Goal: Task Accomplishment & Management: Use online tool/utility

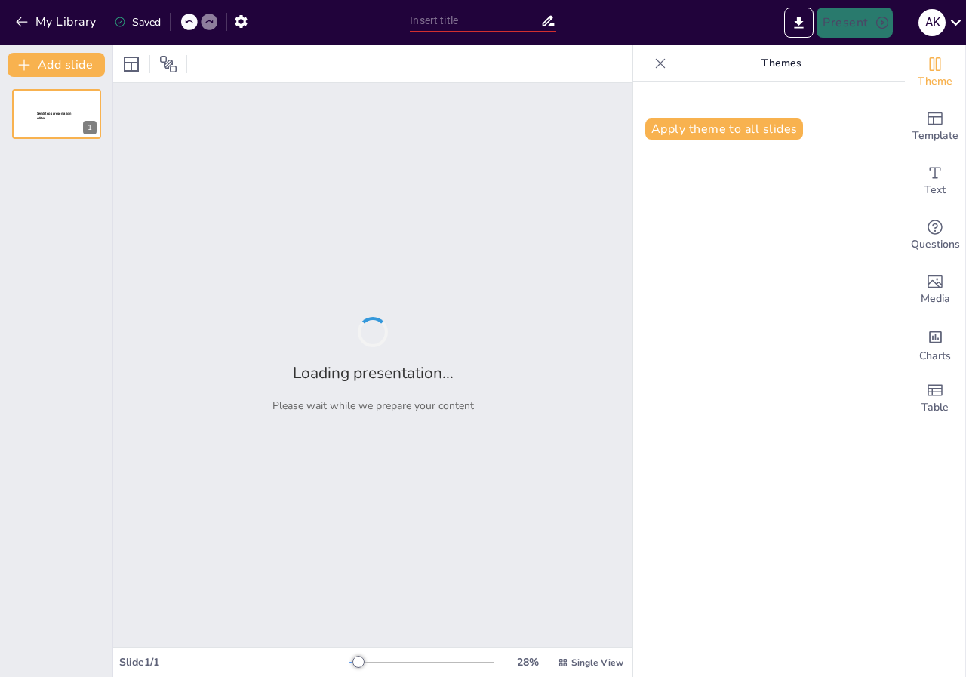
type input "Основи охорони праці для працівників коледжу"
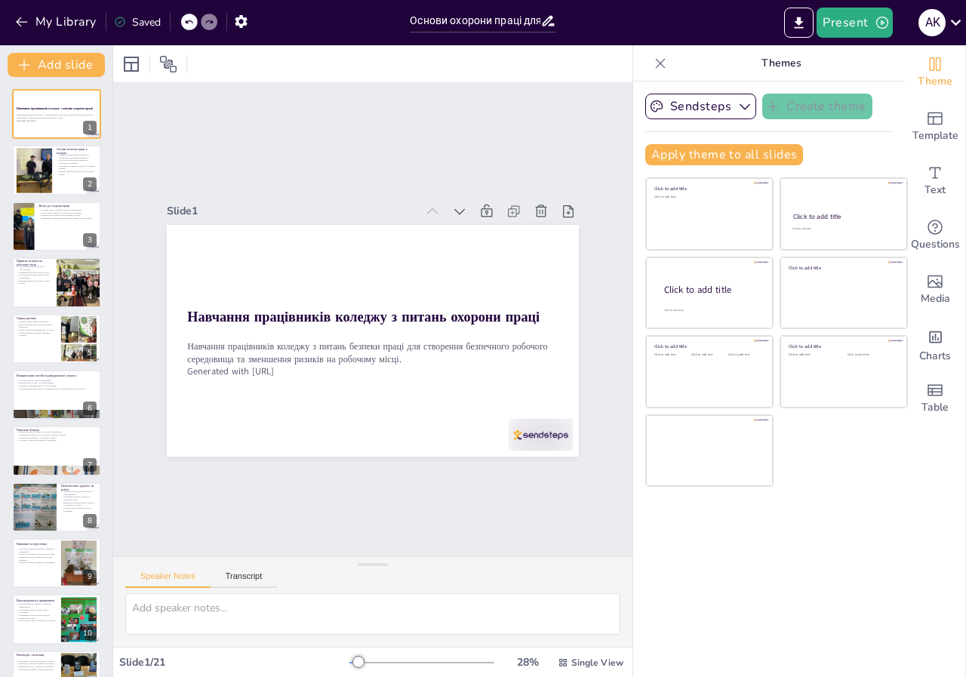
click at [808, 549] on div "Sendsteps Create theme Apply theme to all slides Click to add title Click to ad…" at bounding box center [769, 378] width 272 height 595
click at [737, 107] on icon "button" at bounding box center [744, 106] width 15 height 15
click at [497, 345] on icon at bounding box center [507, 355] width 20 height 20
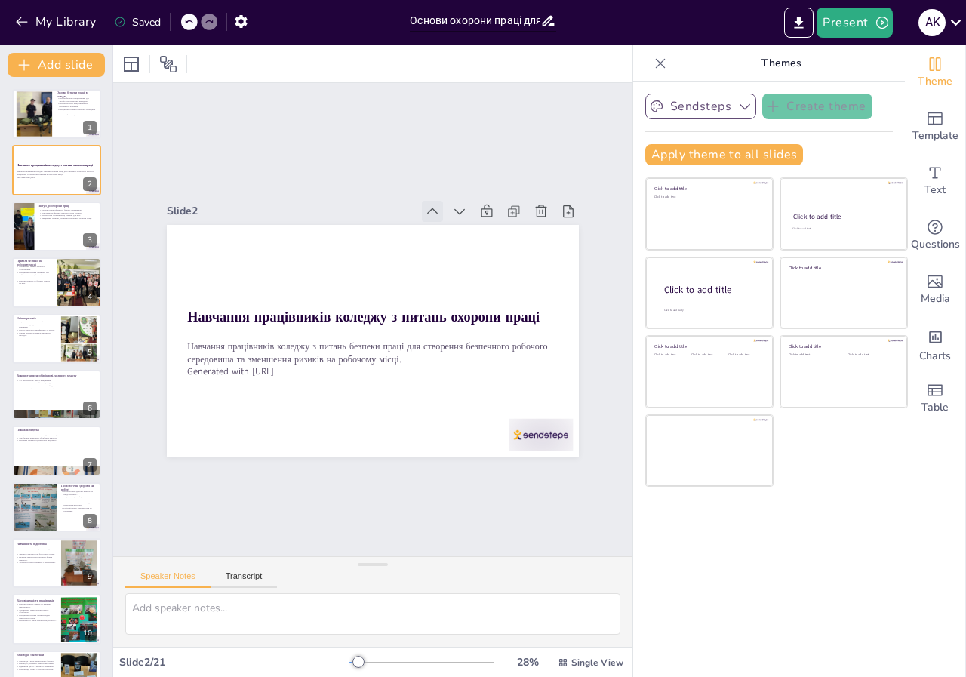
click at [444, 217] on icon at bounding box center [453, 226] width 18 height 18
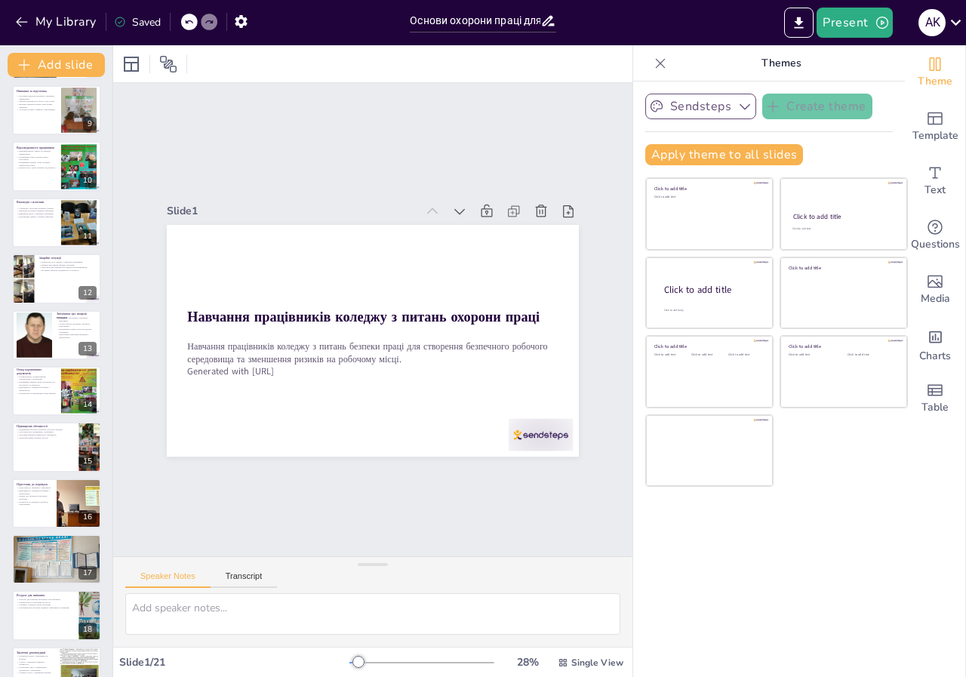
scroll to position [597, 0]
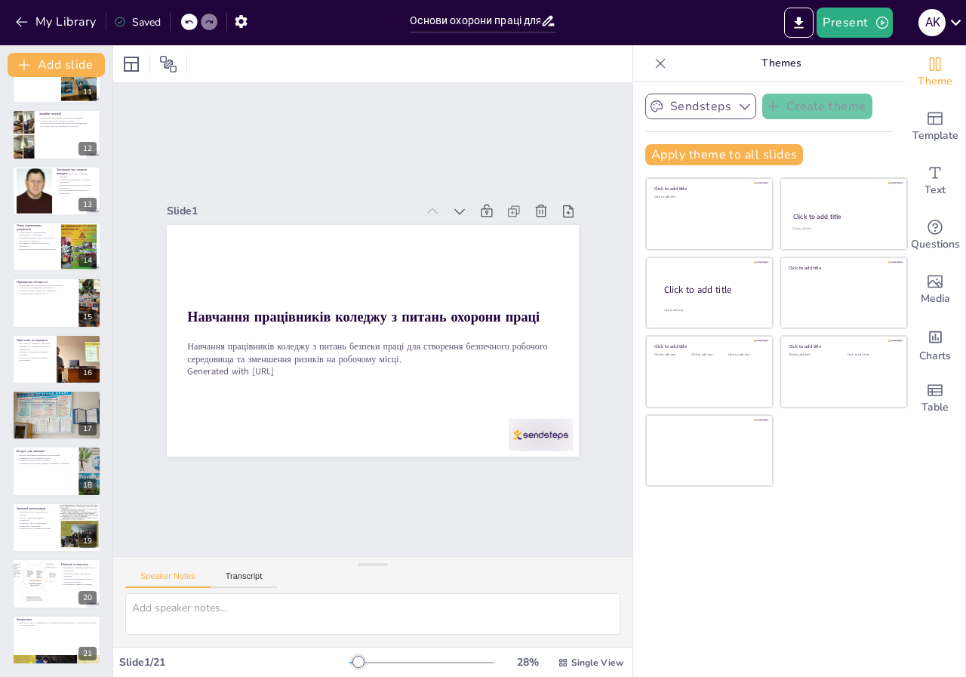
click at [780, 522] on div "Sendsteps Create theme Apply theme to all slides Click to add title Click to ad…" at bounding box center [769, 378] width 272 height 595
drag, startPoint x: 692, startPoint y: 578, endPoint x: 335, endPoint y: 65, distance: 624.9
click at [335, 65] on div at bounding box center [372, 63] width 519 height 37
click at [803, 26] on icon "Export to PowerPoint" at bounding box center [799, 23] width 16 height 16
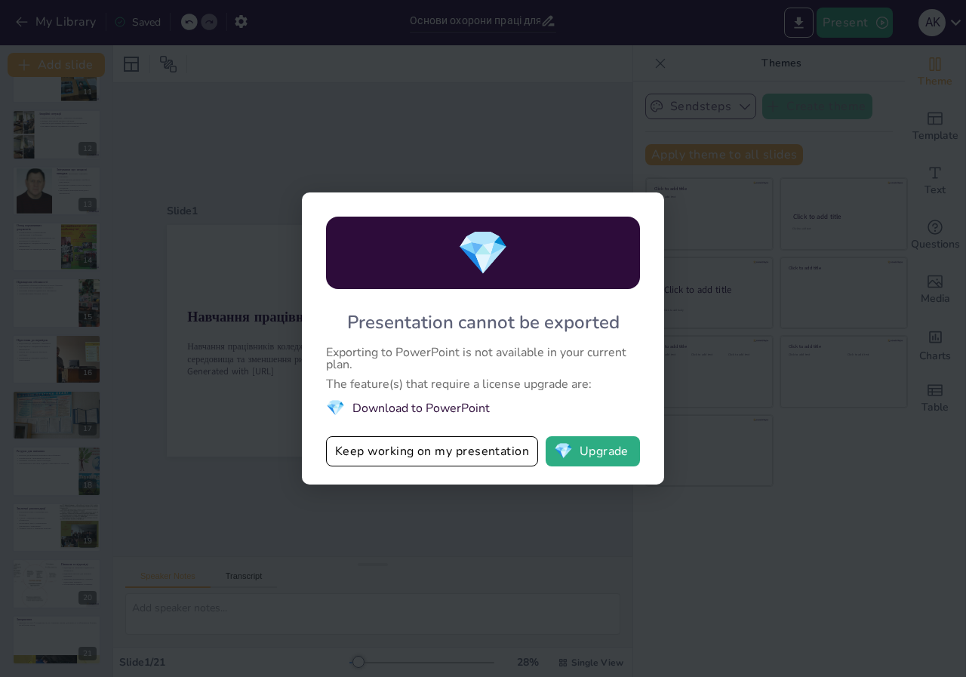
click at [613, 204] on div "💎 Presentation cannot be exported Exporting to PowerPoint is not available in y…" at bounding box center [483, 338] width 362 height 292
drag, startPoint x: 344, startPoint y: 309, endPoint x: 440, endPoint y: 389, distance: 124.8
click at [404, 382] on div "💎 Presentation cannot be exported Exporting to PowerPoint is not available in y…" at bounding box center [483, 338] width 362 height 292
click at [598, 453] on button "💎 Upgrade" at bounding box center [592, 451] width 94 height 30
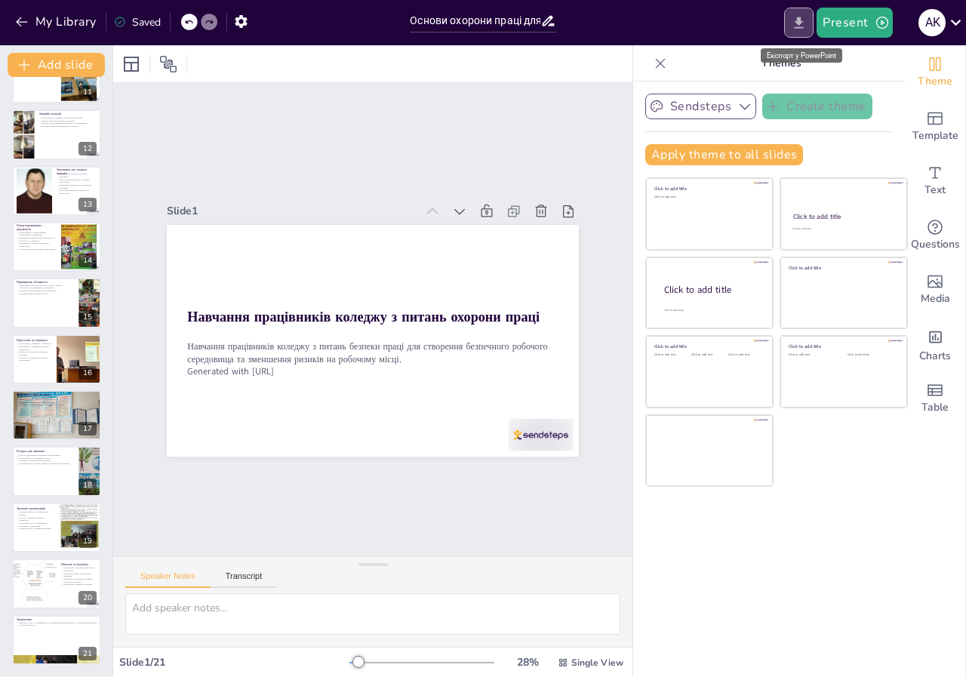
click at [796, 15] on icon "Export to PowerPoint" at bounding box center [799, 23] width 16 height 16
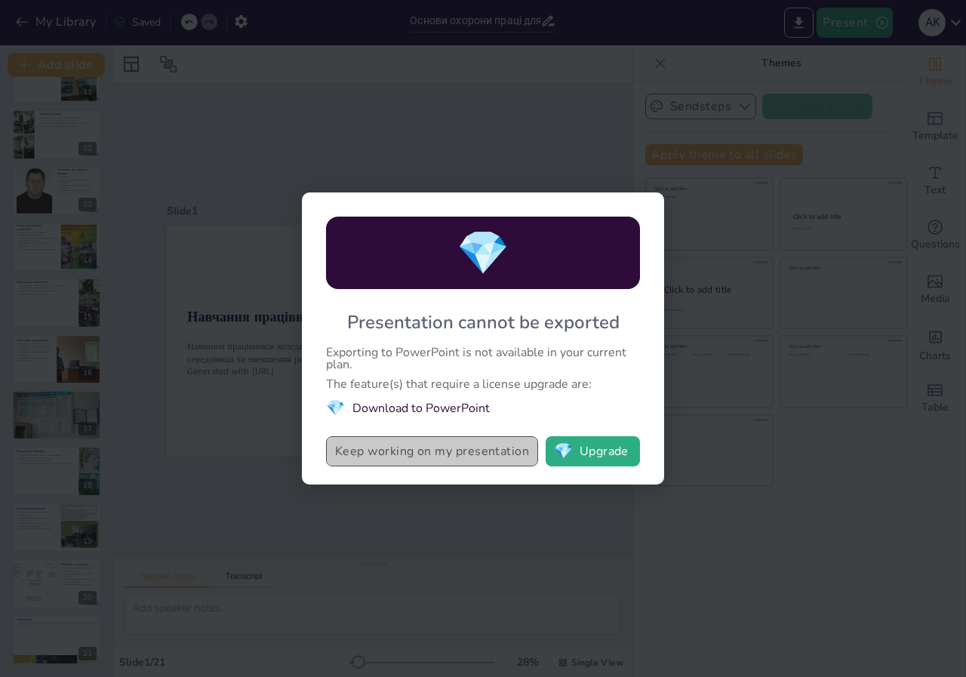
click at [488, 449] on button "Keep working on my presentation" at bounding box center [432, 451] width 212 height 30
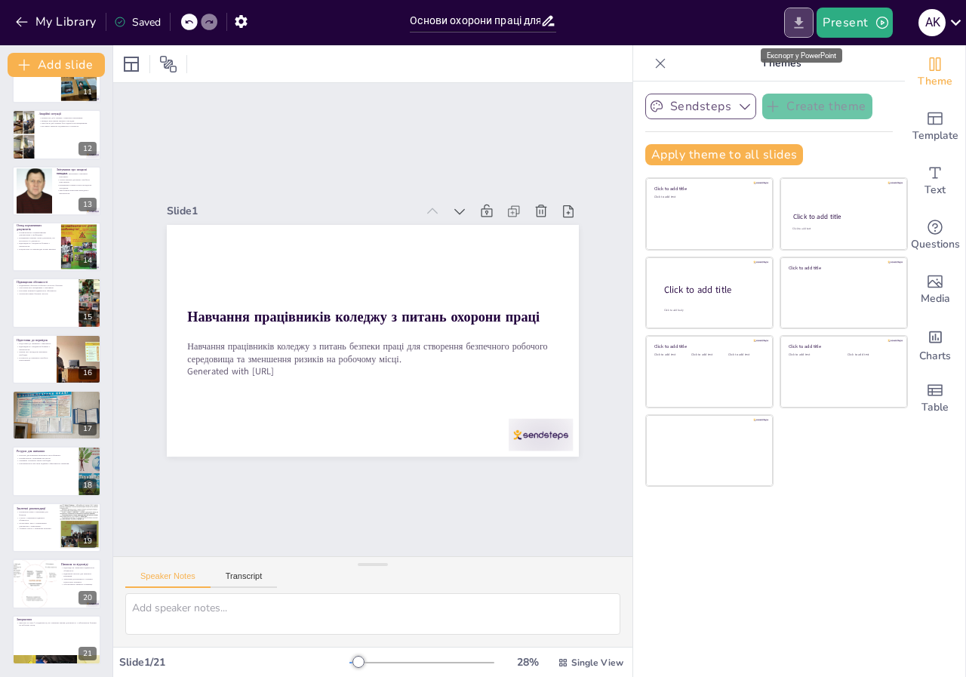
click at [800, 20] on icon "Export to PowerPoint" at bounding box center [798, 22] width 9 height 11
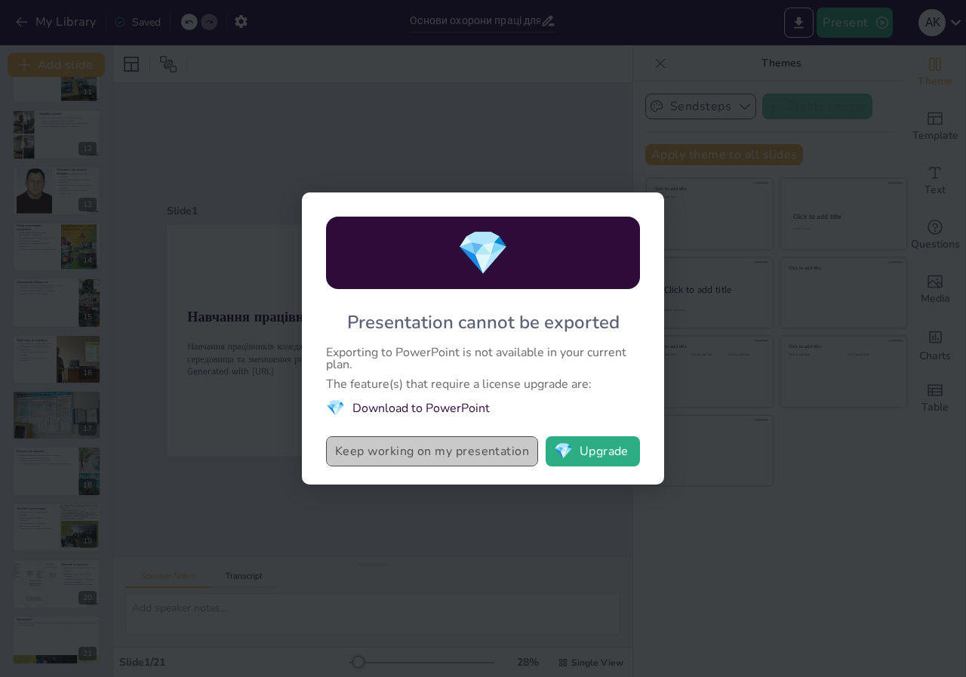
click at [497, 456] on button "Keep working on my presentation" at bounding box center [432, 451] width 212 height 30
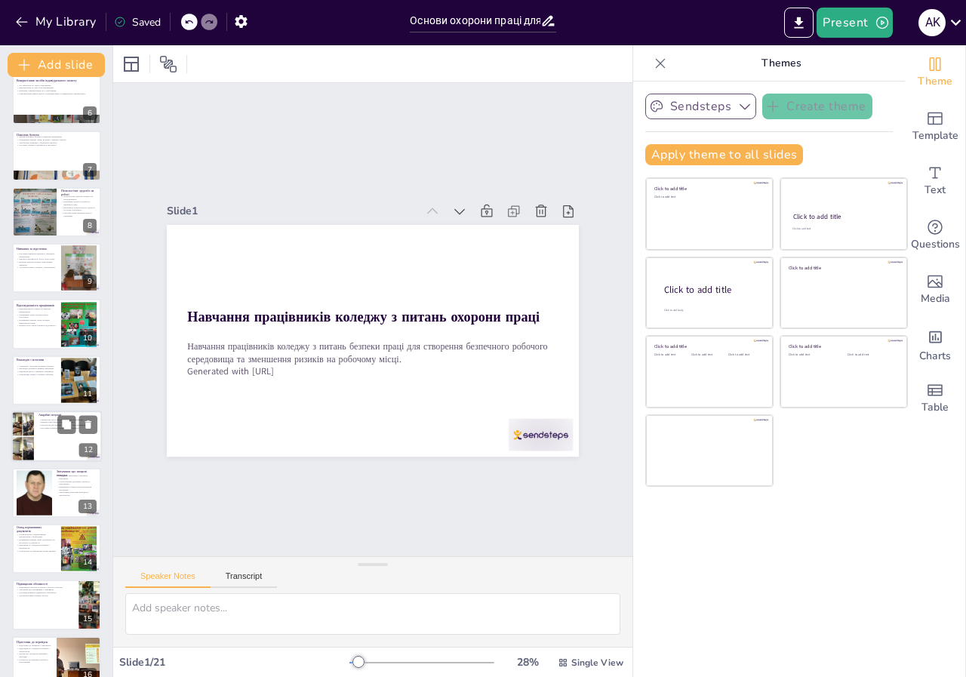
scroll to position [0, 0]
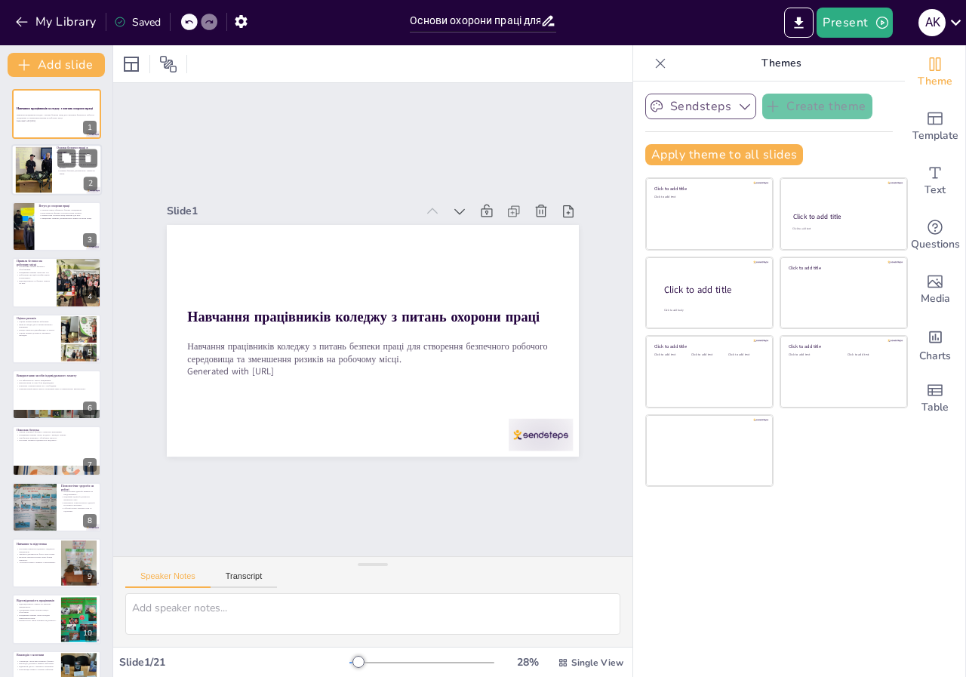
click at [77, 171] on p "Правила безпеки допомагають уникнути травм." at bounding box center [77, 172] width 41 height 5
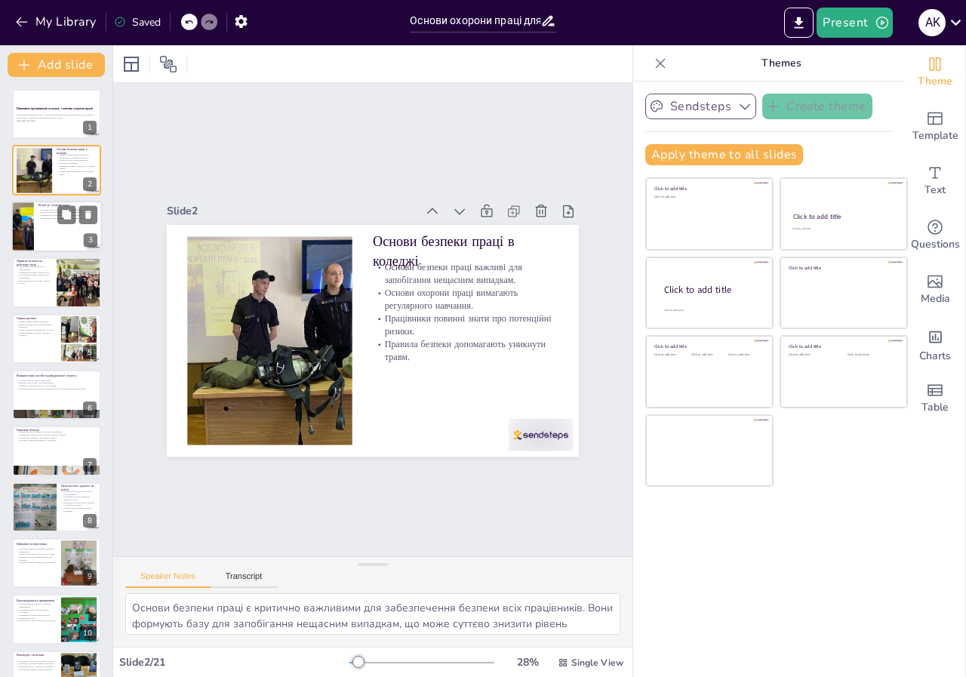
click at [57, 219] on p "Працівники повинні дотримуватись правил охорони праці." at bounding box center [67, 218] width 59 height 3
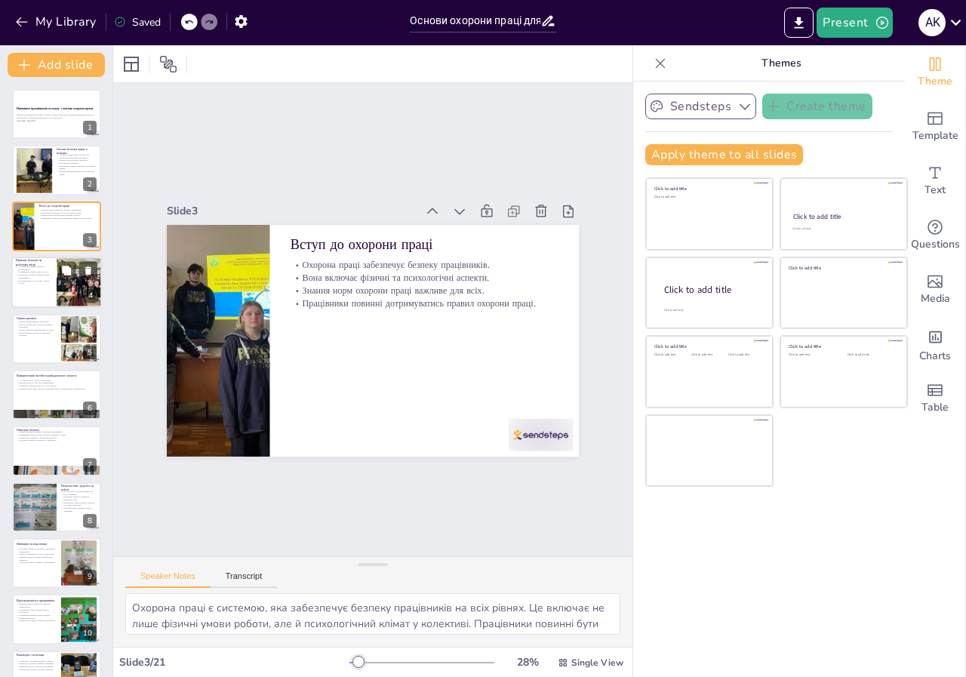
click at [64, 285] on div at bounding box center [79, 282] width 68 height 51
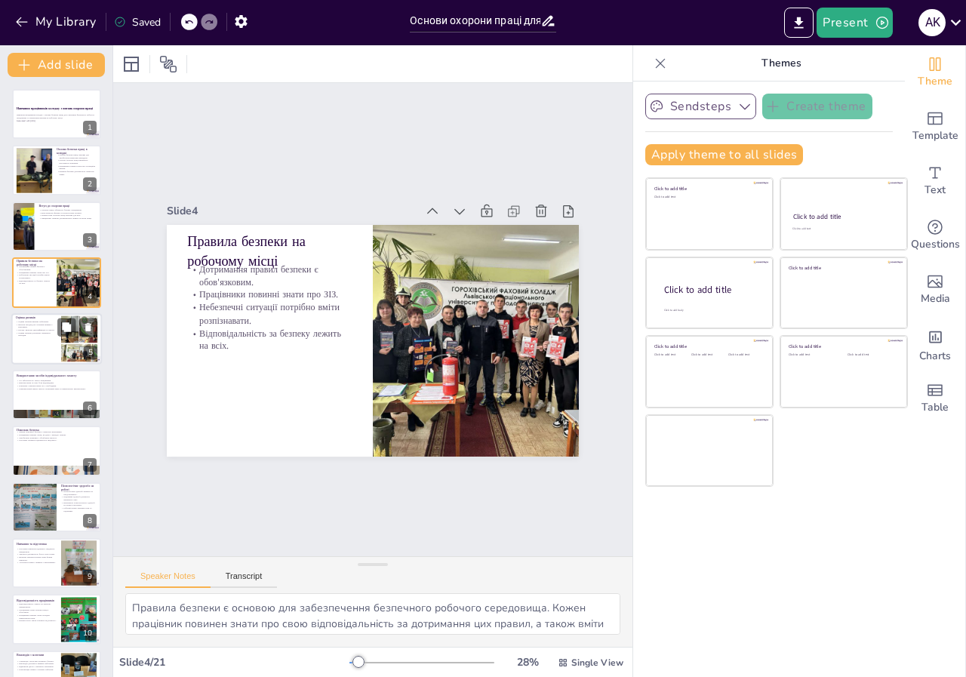
click at [64, 343] on div at bounding box center [79, 338] width 72 height 46
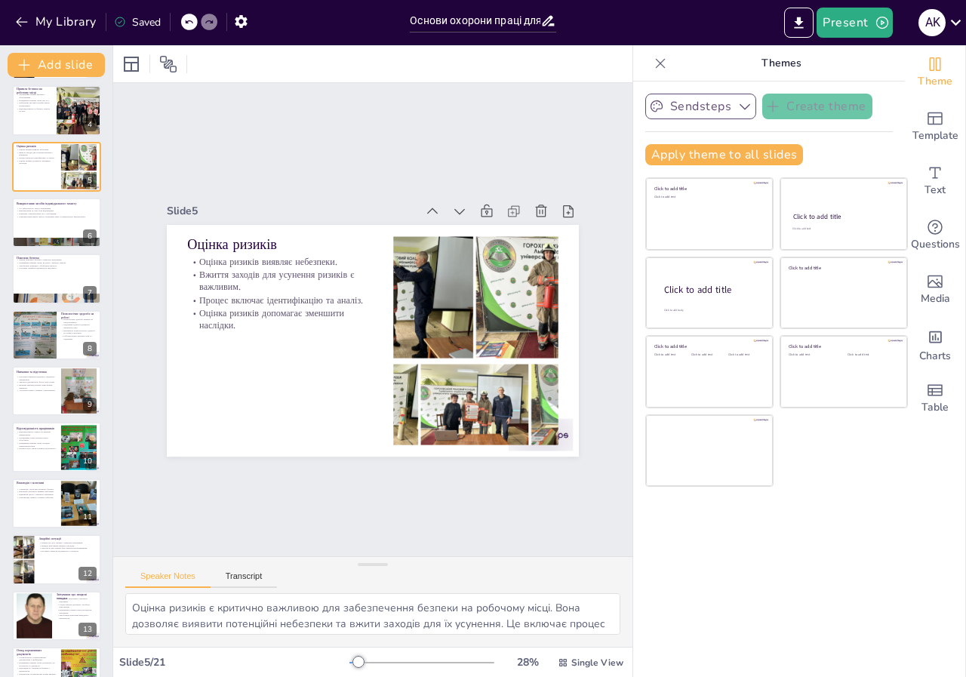
scroll to position [226, 0]
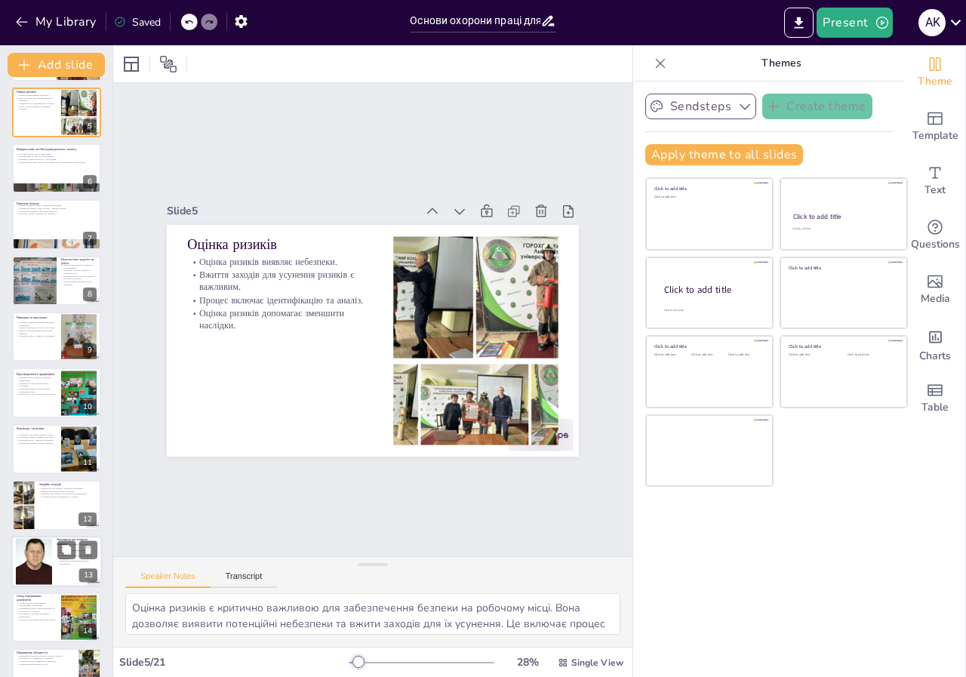
click at [48, 549] on div at bounding box center [34, 561] width 36 height 57
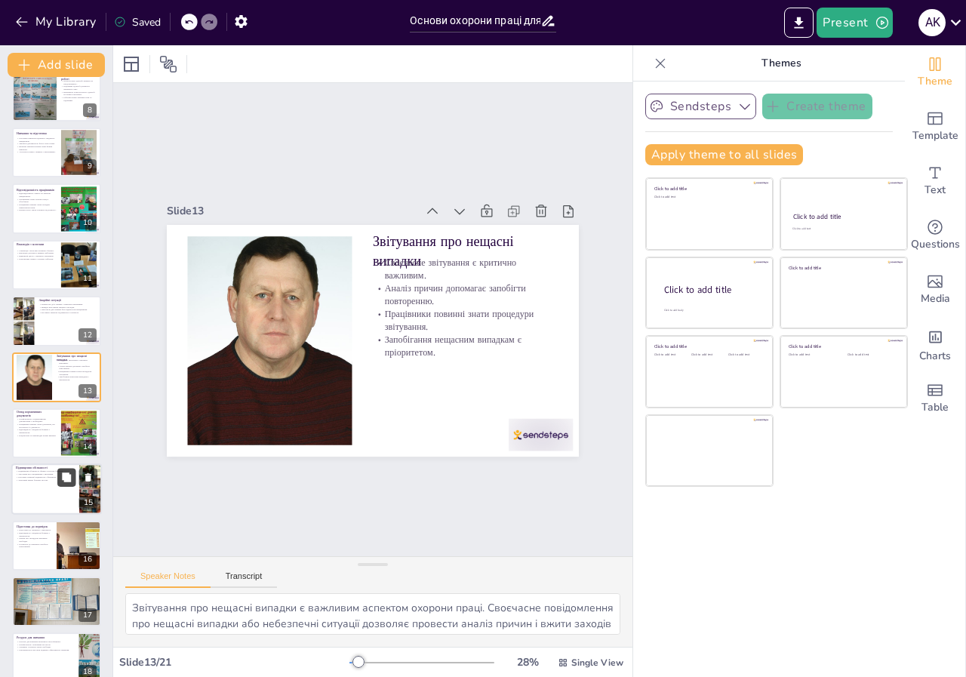
click at [60, 481] on button at bounding box center [66, 478] width 18 height 18
type textarea "Підвищення обізнаності про охорону праці є важливим аспектом для формування кул…"
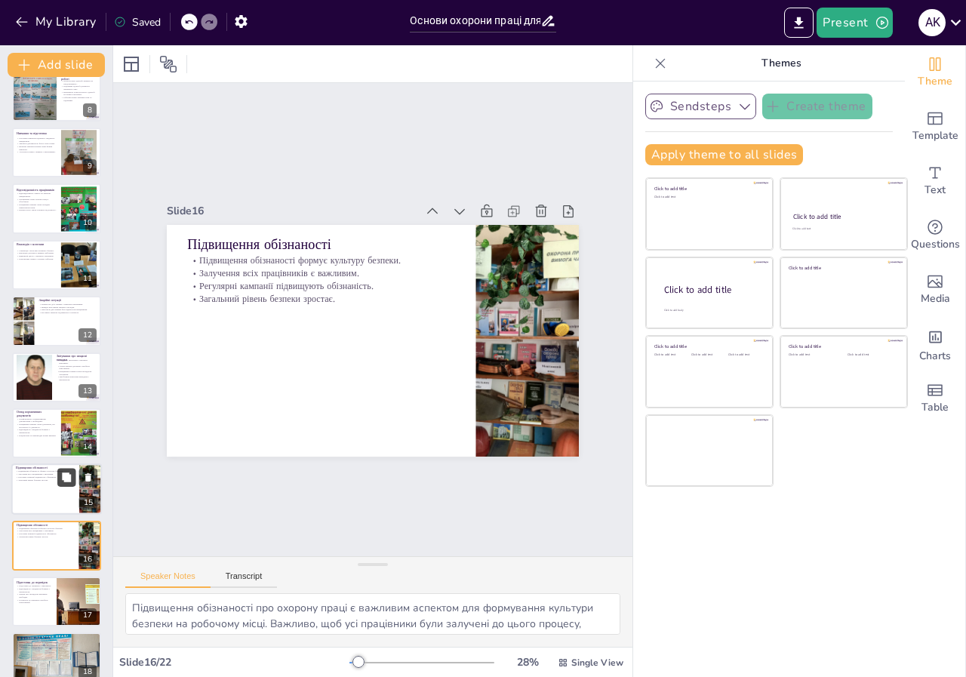
scroll to position [579, 0]
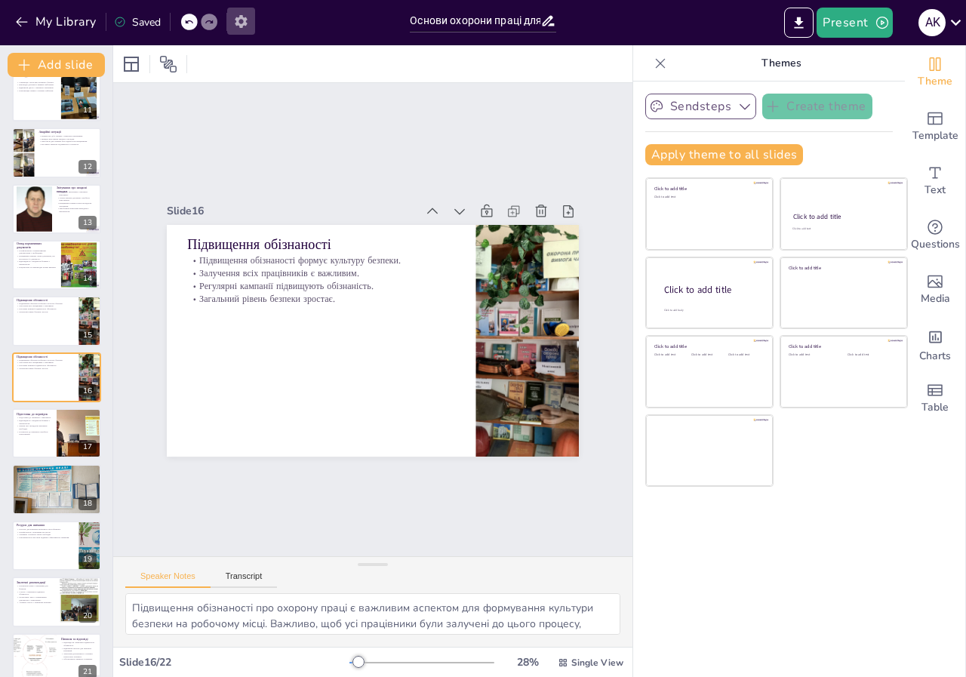
click at [241, 23] on icon "button" at bounding box center [241, 22] width 16 height 16
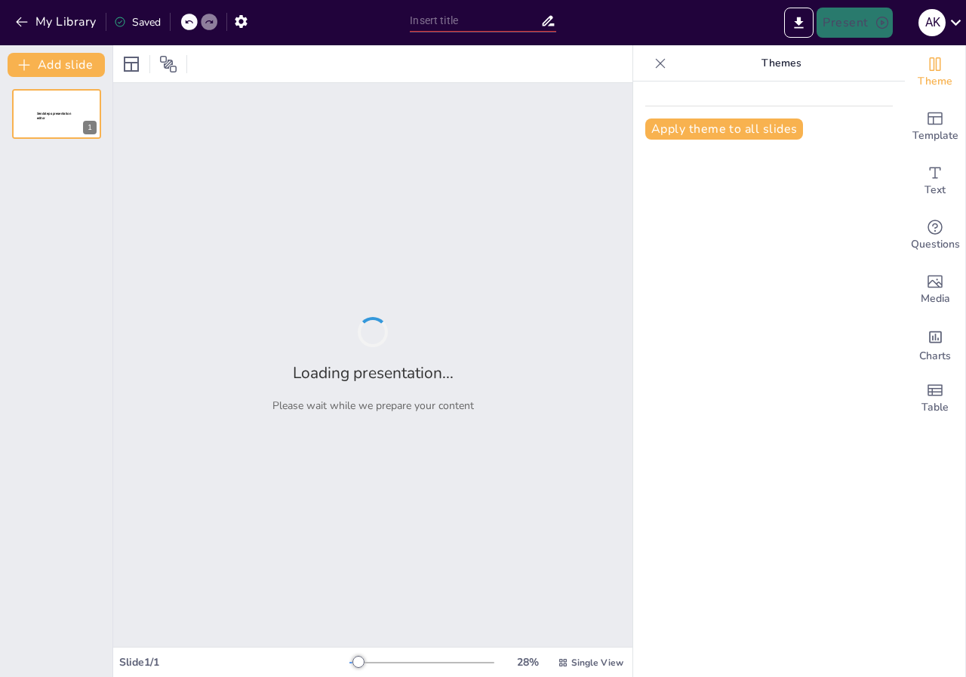
type input "Основи охорони праці для працівників коледжу"
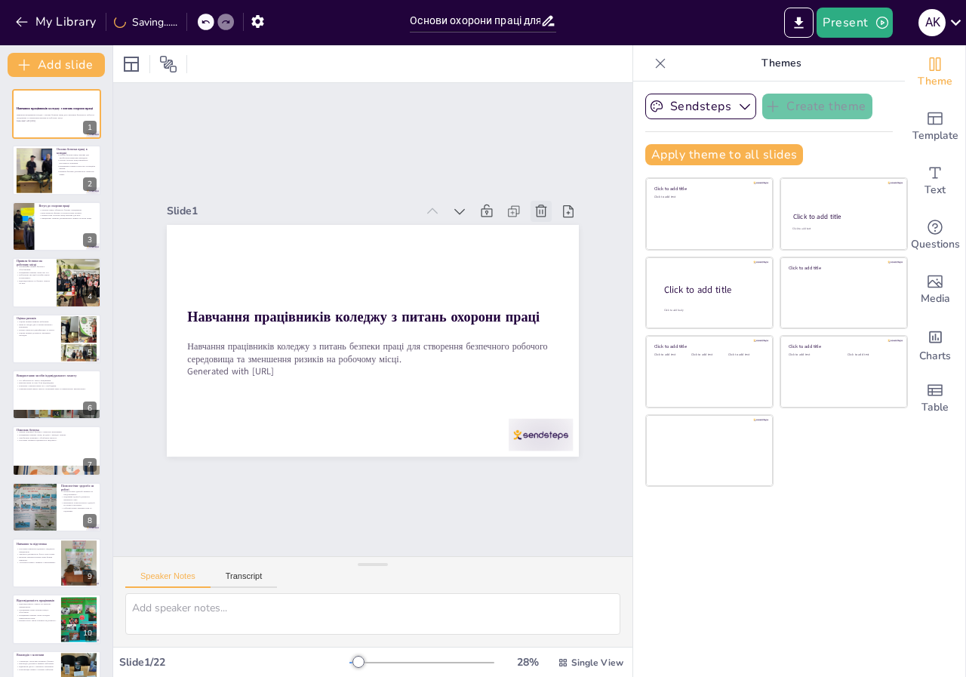
click at [533, 210] on icon at bounding box center [540, 211] width 15 height 15
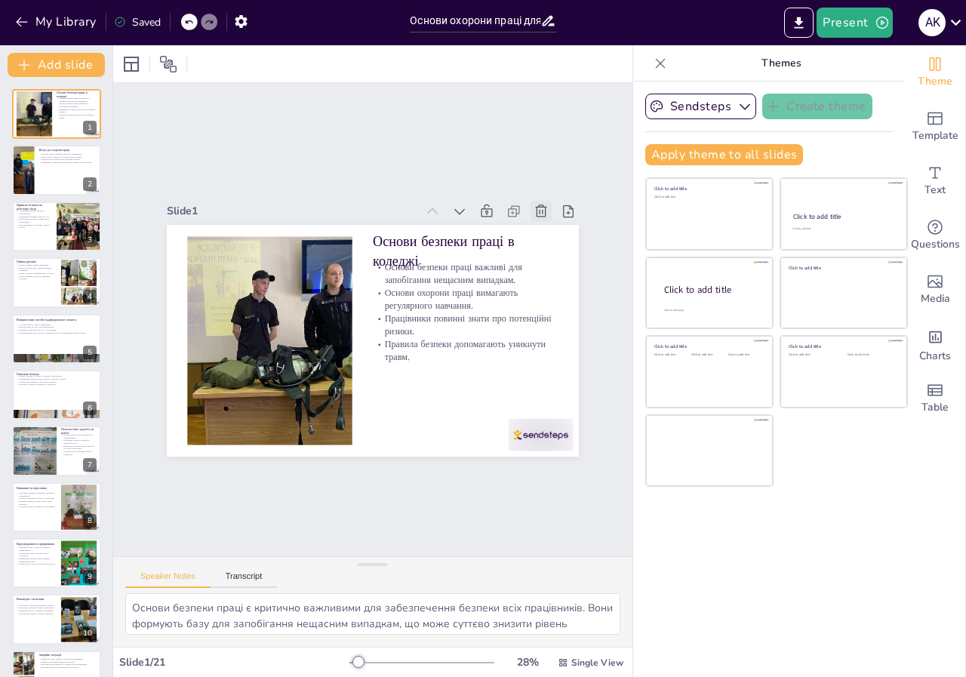
click at [533, 209] on icon at bounding box center [540, 211] width 15 height 15
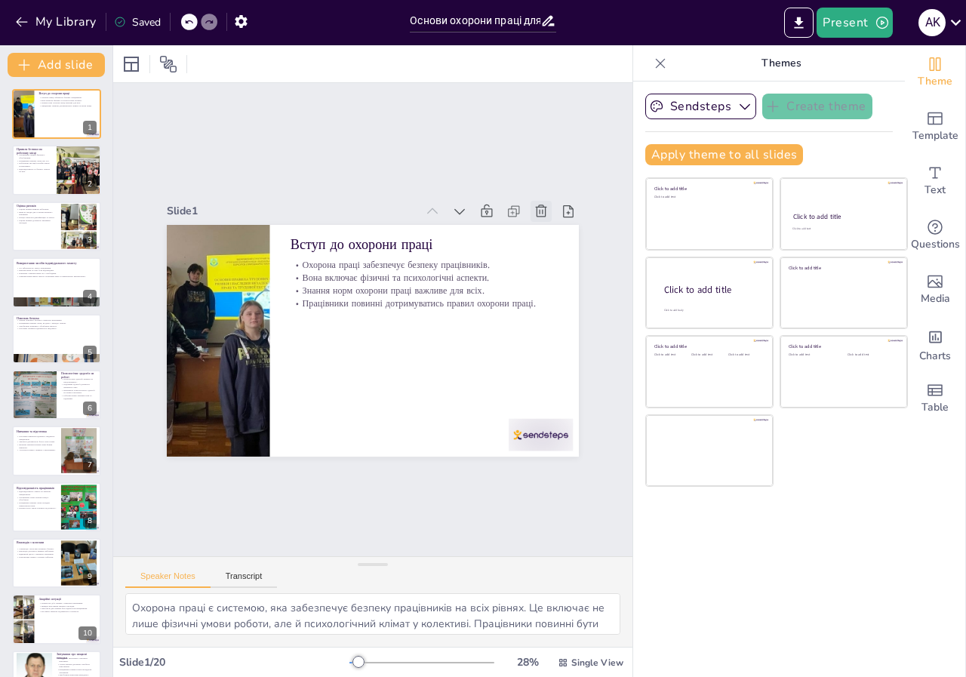
click at [543, 221] on icon at bounding box center [551, 229] width 17 height 17
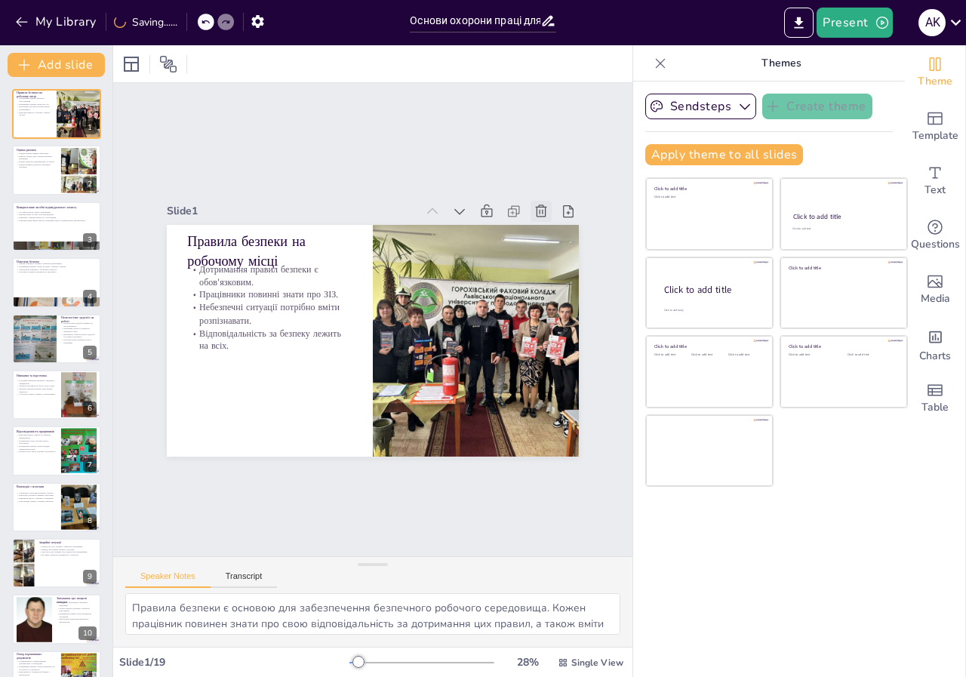
click at [533, 209] on icon at bounding box center [540, 211] width 15 height 15
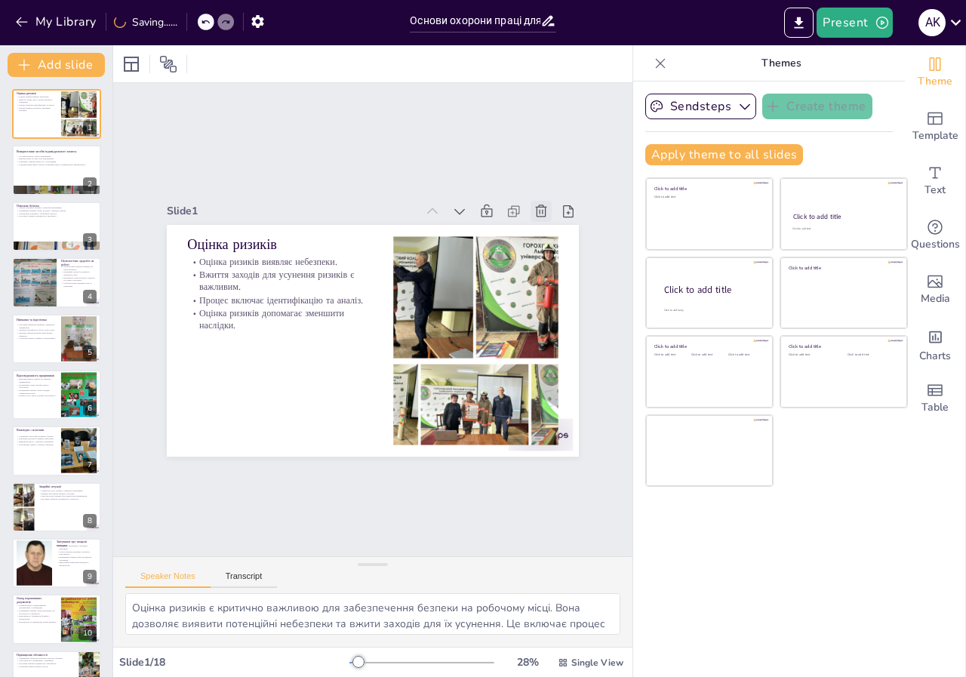
click at [543, 221] on icon at bounding box center [551, 229] width 17 height 17
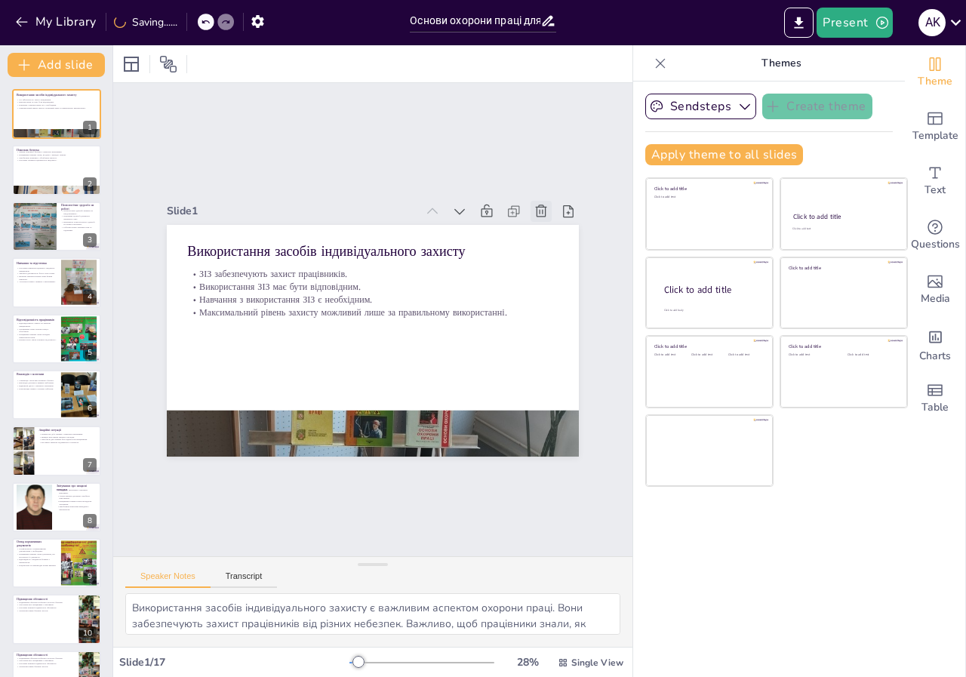
click at [543, 221] on icon at bounding box center [551, 229] width 17 height 17
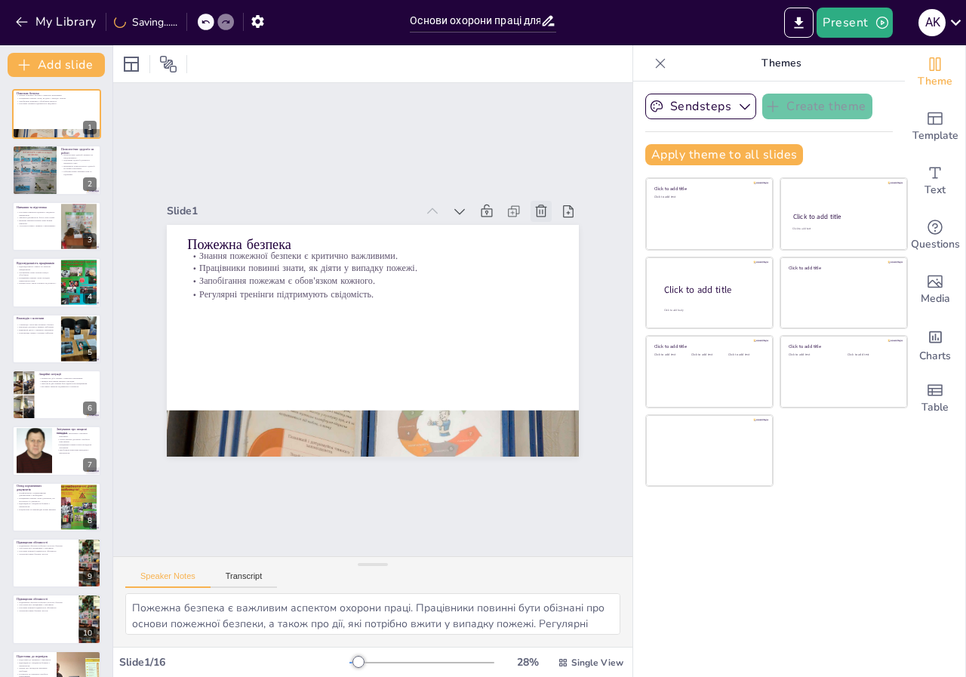
click at [533, 209] on icon at bounding box center [540, 211] width 15 height 15
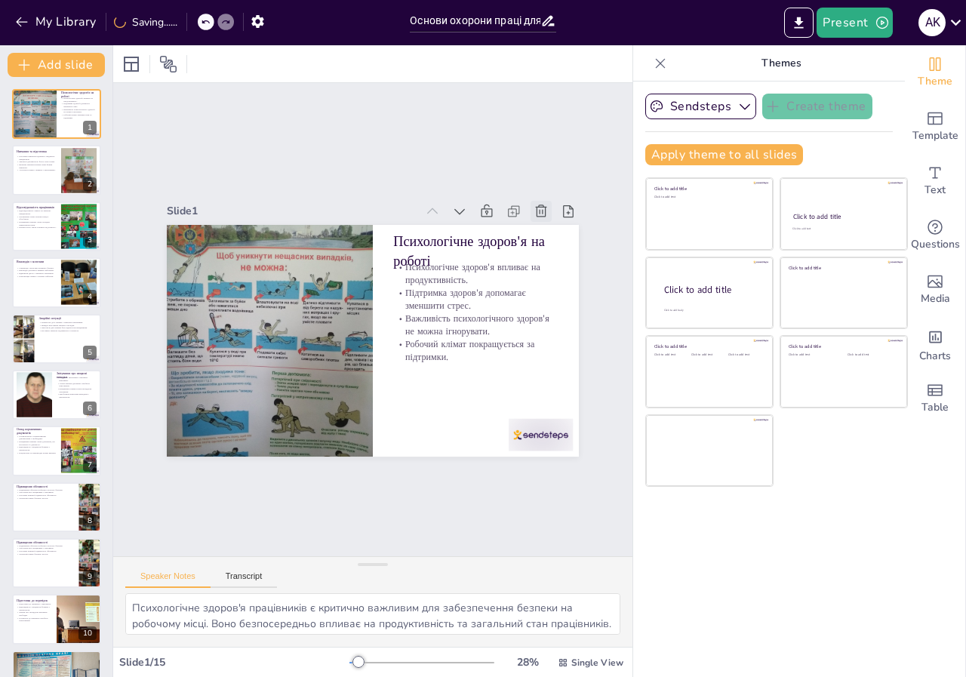
click at [533, 209] on icon at bounding box center [540, 211] width 15 height 15
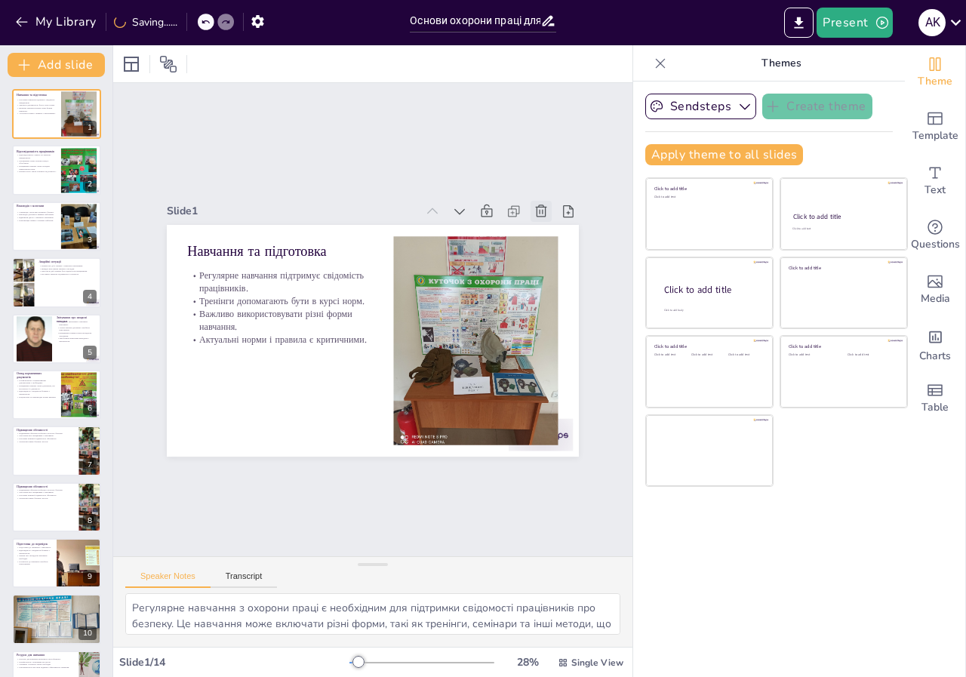
click at [543, 221] on icon at bounding box center [551, 229] width 17 height 17
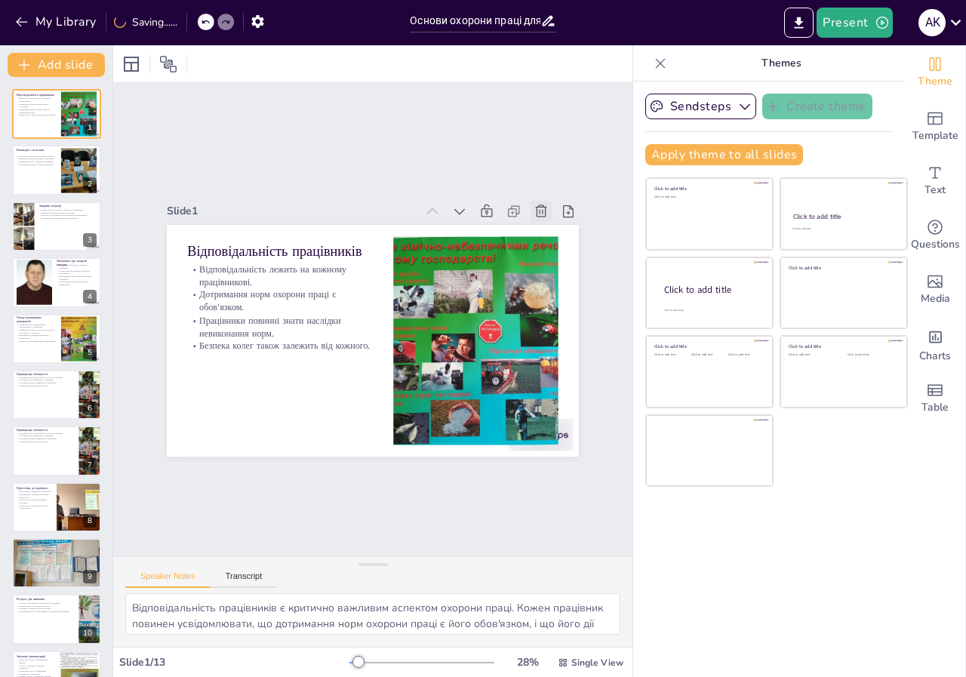
click at [240, 451] on icon at bounding box center [231, 460] width 18 height 18
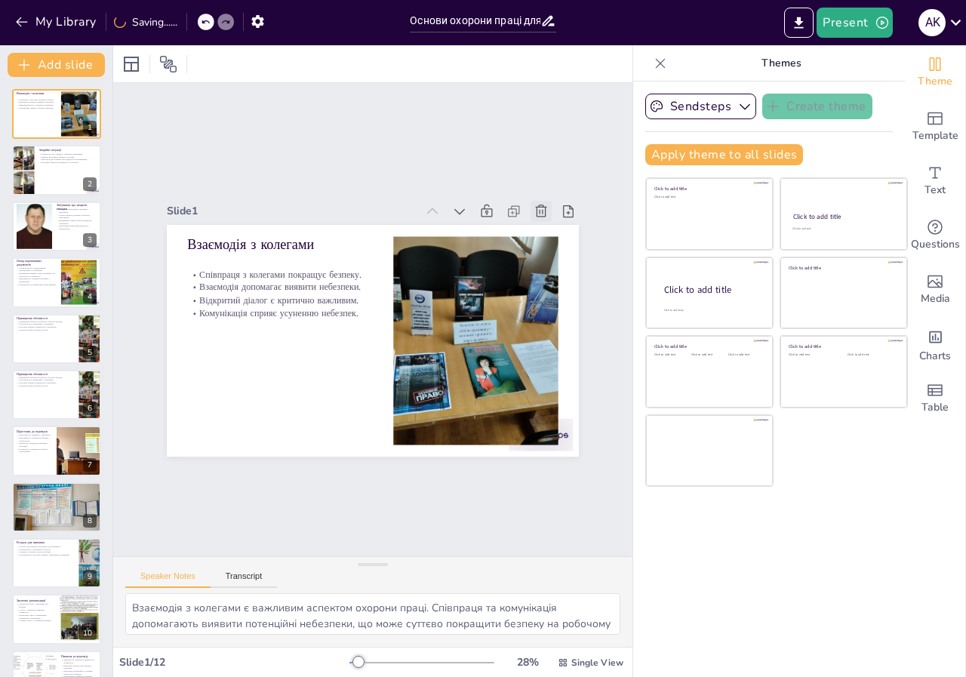
click at [533, 209] on icon at bounding box center [540, 211] width 15 height 15
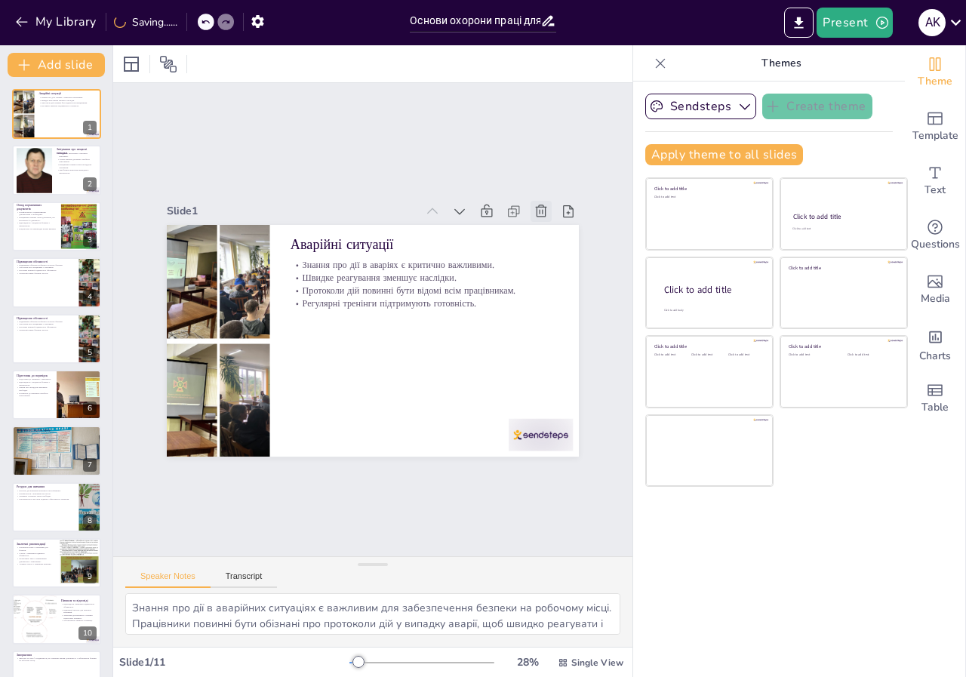
click at [543, 221] on icon at bounding box center [551, 229] width 17 height 17
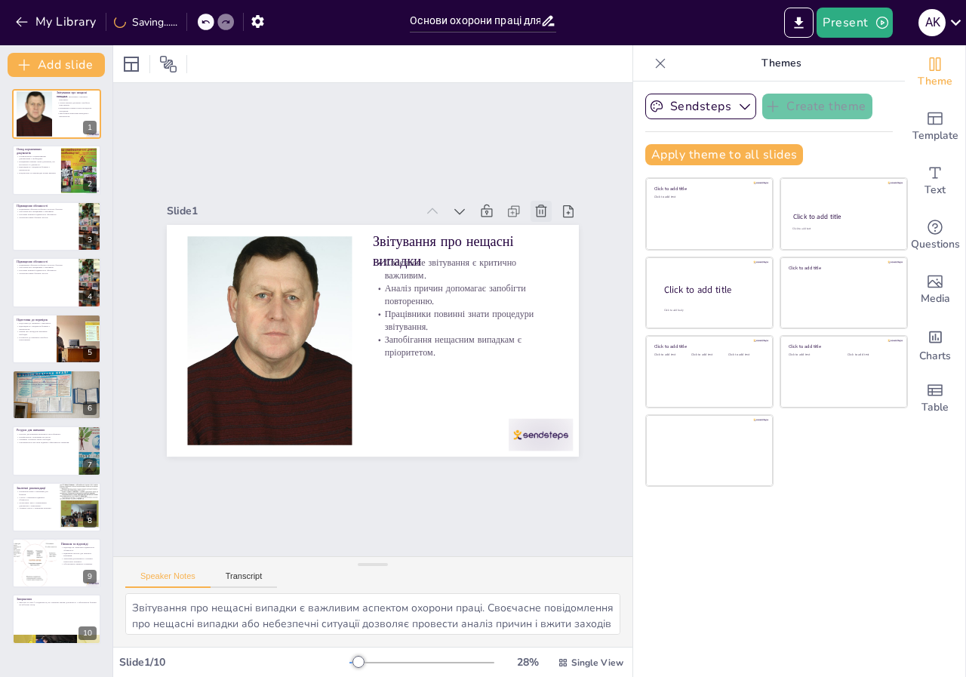
click at [533, 209] on icon at bounding box center [540, 211] width 15 height 15
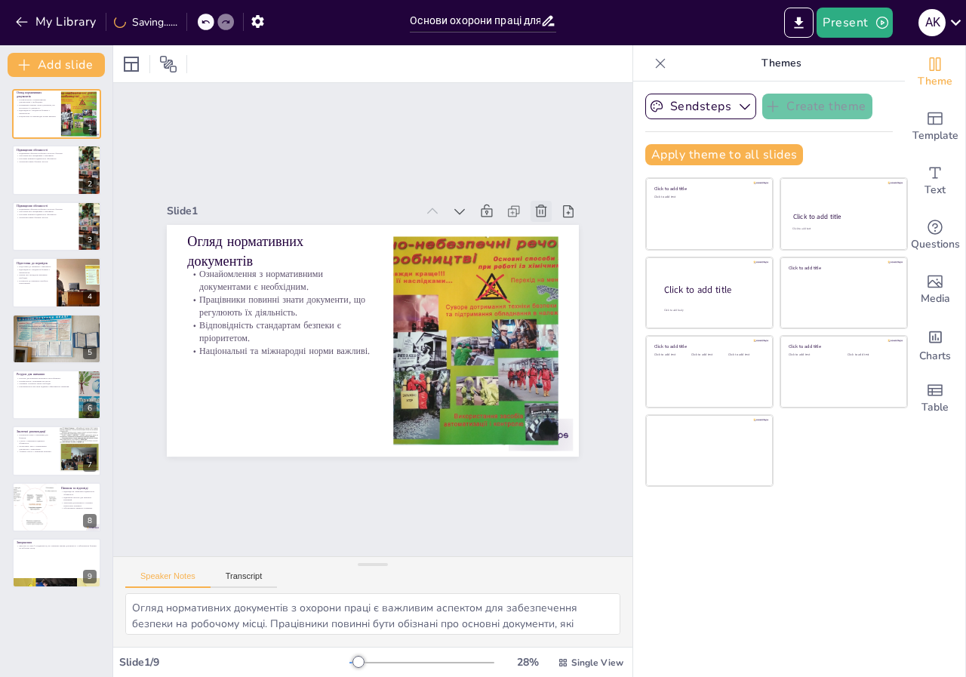
click at [533, 209] on icon at bounding box center [540, 211] width 15 height 15
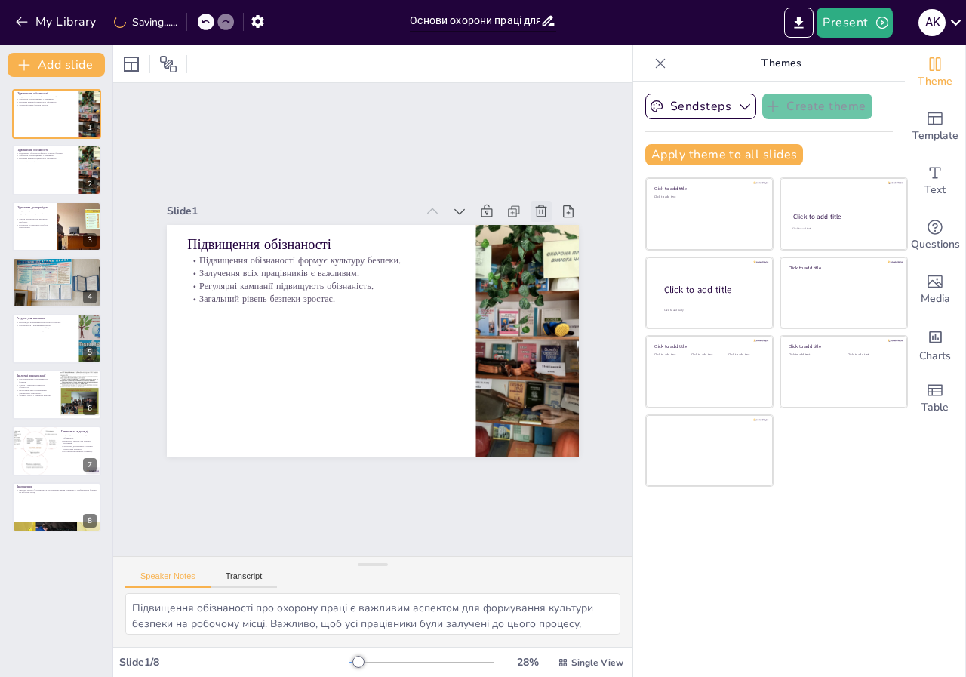
click at [533, 209] on icon at bounding box center [540, 211] width 15 height 15
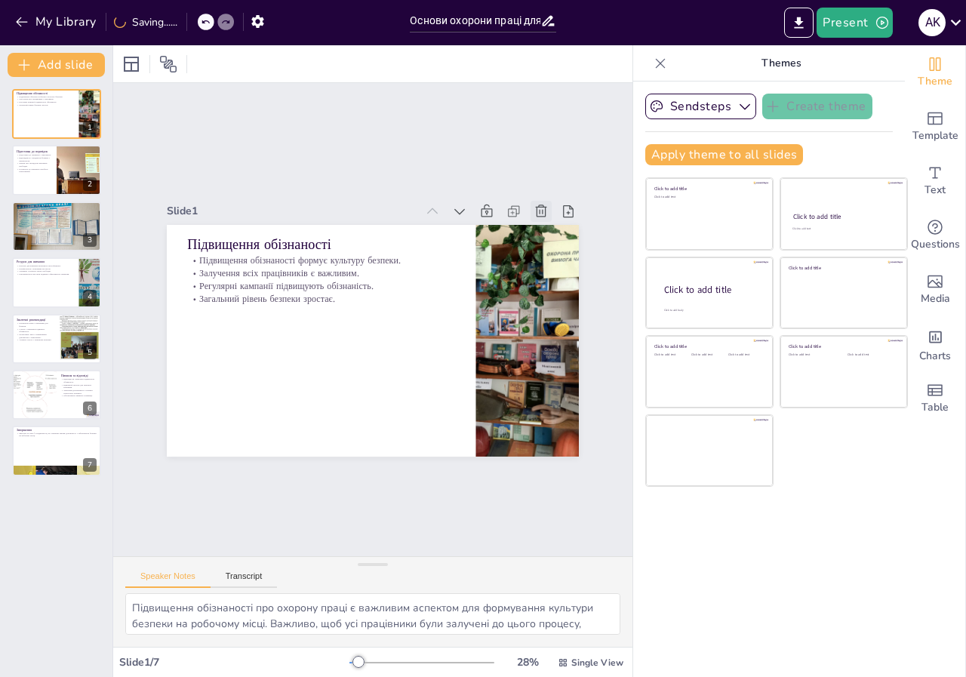
click at [533, 209] on icon at bounding box center [540, 211] width 15 height 15
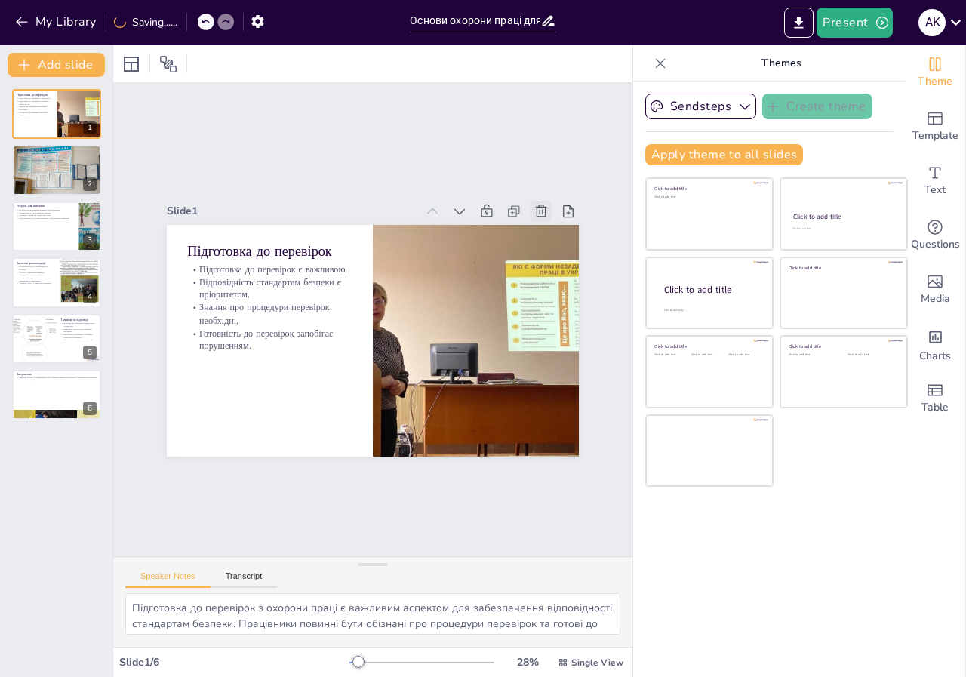
click at [533, 209] on icon at bounding box center [540, 211] width 15 height 15
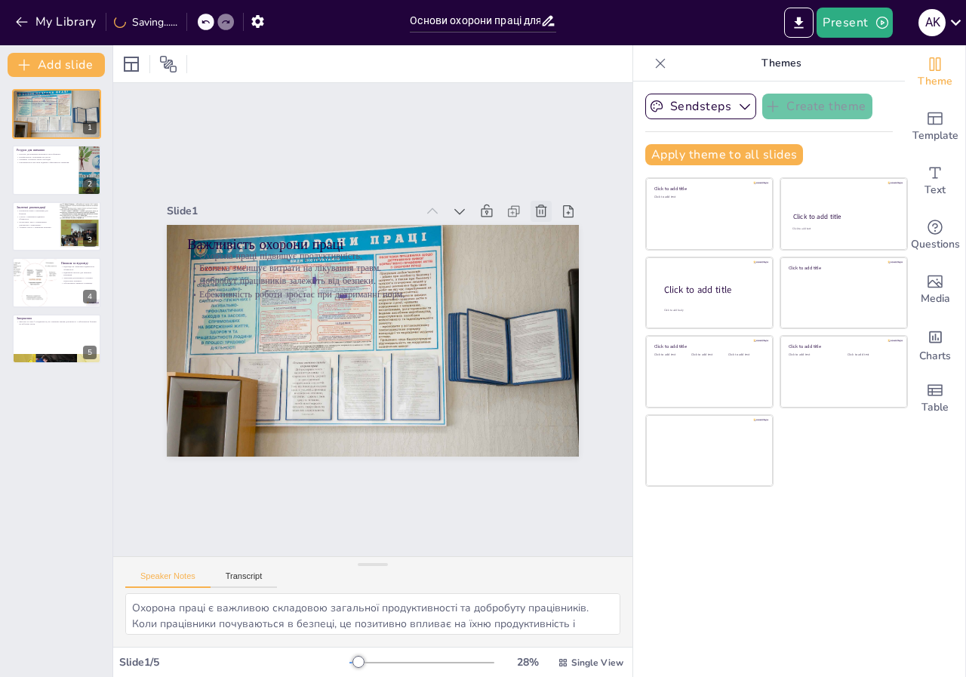
click at [533, 209] on icon at bounding box center [540, 211] width 15 height 15
click at [543, 221] on icon at bounding box center [551, 229] width 17 height 17
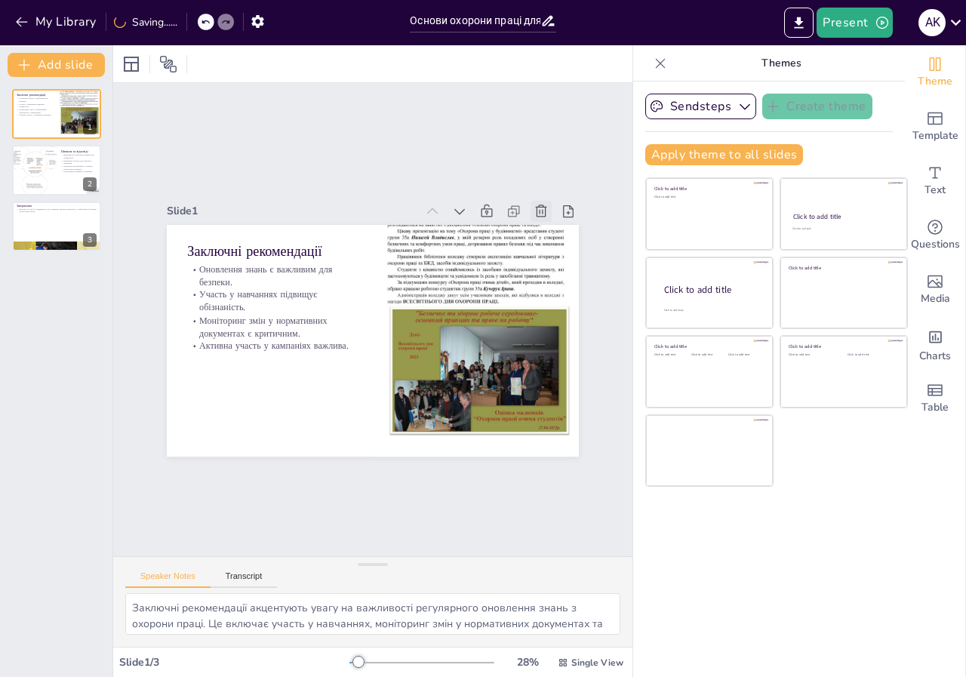
click at [557, 259] on icon at bounding box center [566, 268] width 19 height 19
type textarea "Питання та відповіді є важливим етапом навчання з охорони праці. Це дозволяє пр…"
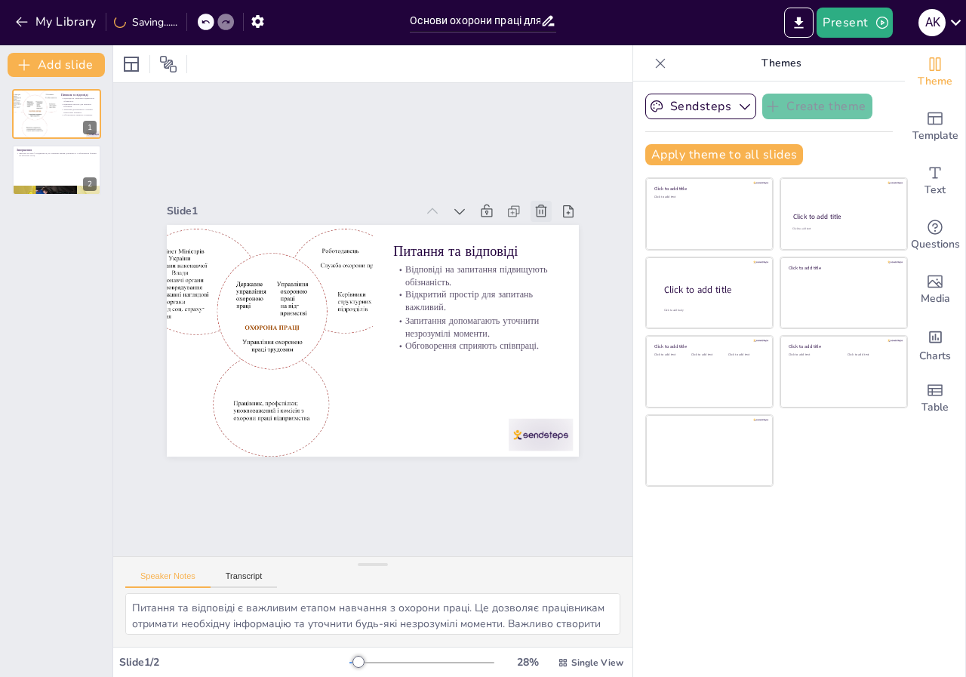
click at [533, 209] on icon at bounding box center [540, 211] width 15 height 15
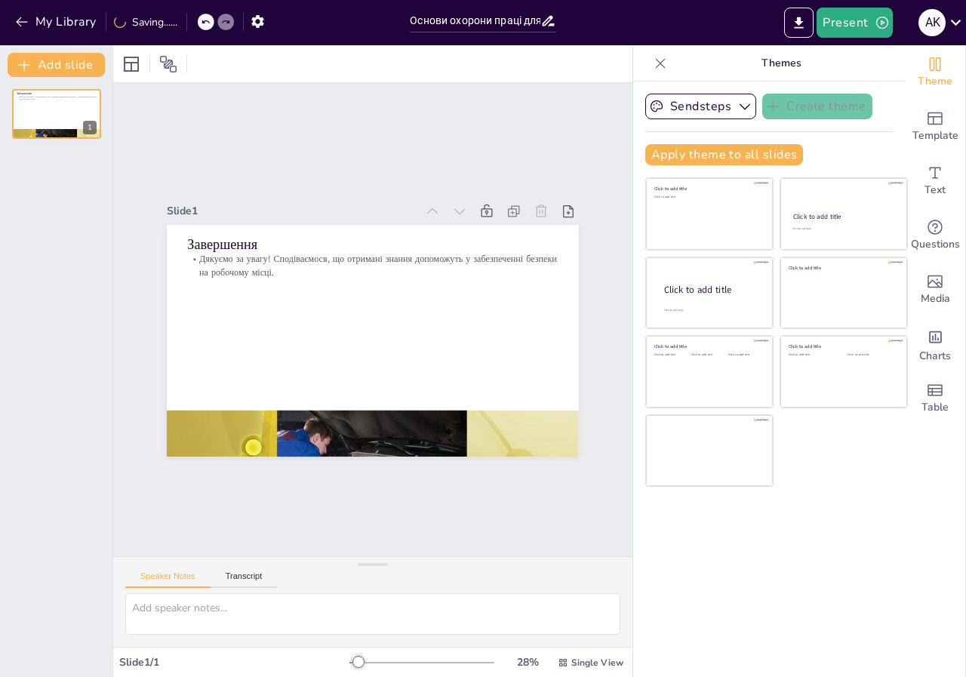
click at [533, 209] on icon at bounding box center [540, 211] width 15 height 15
